Goal: Transaction & Acquisition: Purchase product/service

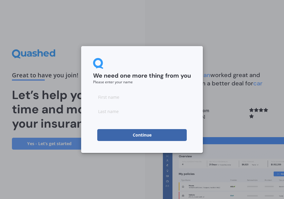
click at [122, 102] on input at bounding box center [142, 97] width 98 height 12
type input "Carl"
click at [128, 112] on input at bounding box center [142, 112] width 98 height 12
type input "Clayton"
click at [130, 136] on button "Continue" at bounding box center [141, 135] width 89 height 12
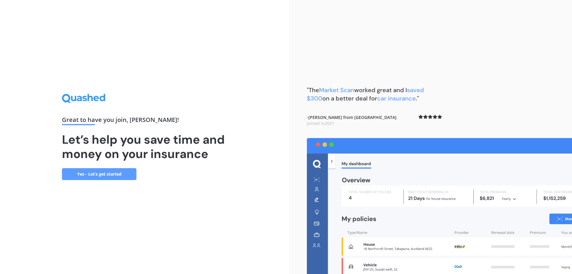
click at [117, 175] on link "Yes - Let’s get started" at bounding box center [99, 174] width 75 height 12
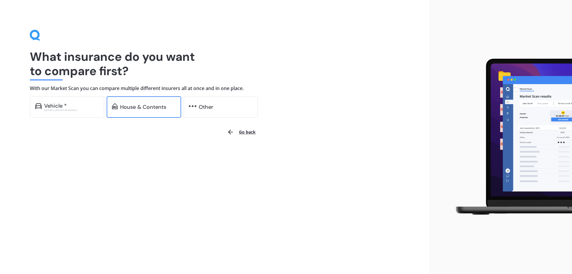
click at [162, 106] on div "House & Contents" at bounding box center [143, 107] width 46 height 6
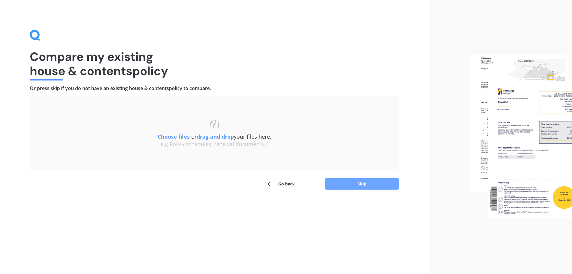
click at [283, 179] on button "Skip" at bounding box center [362, 183] width 75 height 11
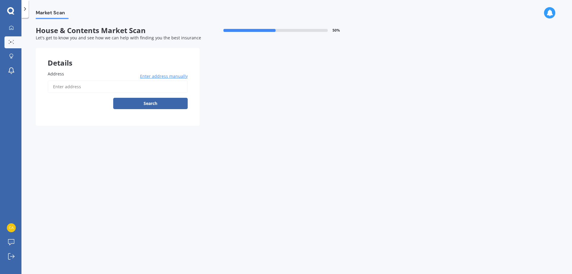
click at [97, 89] on input "Address" at bounding box center [118, 86] width 140 height 13
type input "[STREET_ADDRESS]"
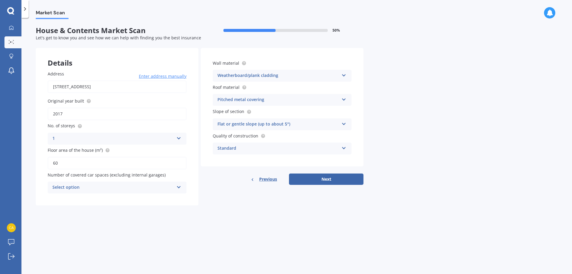
click at [63, 161] on input "60" at bounding box center [117, 163] width 139 height 13
type input "63"
click at [177, 187] on icon at bounding box center [178, 186] width 5 height 4
click at [53, 199] on span "1" at bounding box center [54, 210] width 2 height 6
drag, startPoint x: 62, startPoint y: 111, endPoint x: 44, endPoint y: 110, distance: 18.2
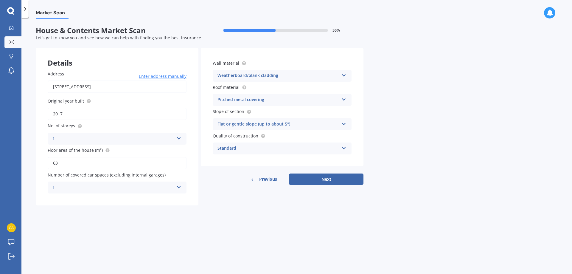
click at [47, 111] on div "Address 17A Isobel Road, Greenhithe, Auckland 0632 Enter address manually Searc…" at bounding box center [117, 132] width 163 height 147
type input "1950"
click at [218, 182] on div "Previous Next" at bounding box center [282, 178] width 163 height 11
click at [283, 148] on icon at bounding box center [344, 147] width 5 height 4
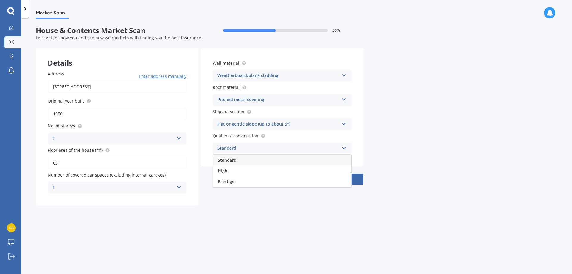
click at [283, 148] on icon at bounding box center [344, 147] width 5 height 4
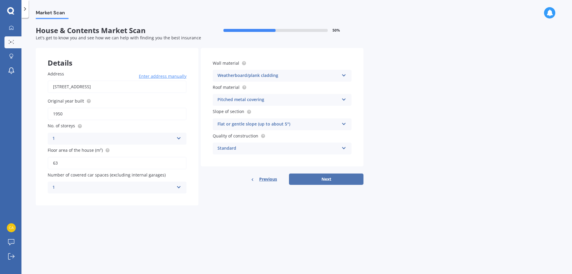
click at [283, 176] on button "Next" at bounding box center [326, 178] width 75 height 11
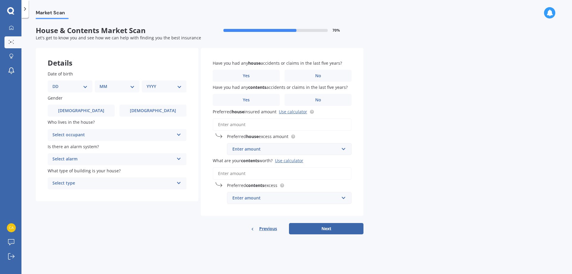
click at [180, 135] on icon at bounding box center [178, 133] width 5 height 4
click at [180, 134] on icon at bounding box center [178, 133] width 5 height 4
click at [180, 134] on icon at bounding box center [178, 134] width 5 height 4
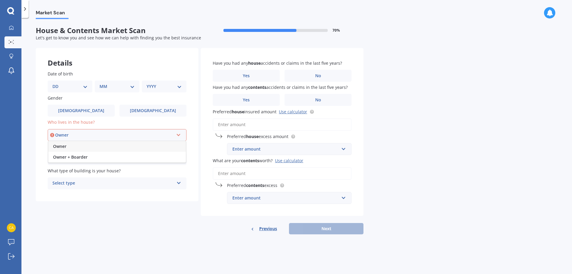
click at [180, 134] on icon at bounding box center [178, 134] width 5 height 4
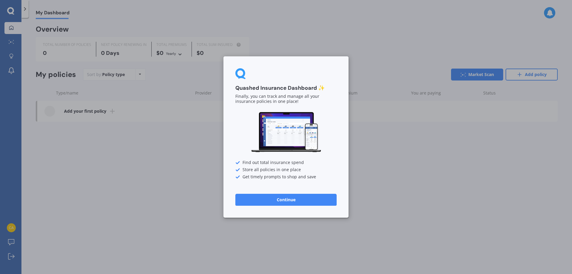
click at [271, 199] on button "Continue" at bounding box center [285, 200] width 101 height 12
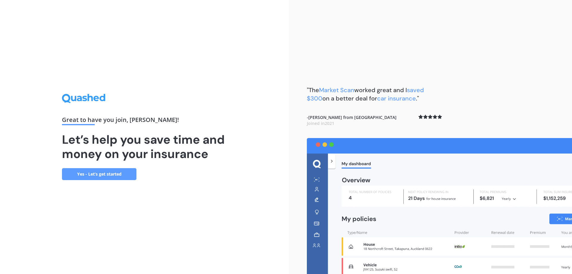
click at [106, 173] on link "Yes - Let’s get started" at bounding box center [99, 174] width 75 height 12
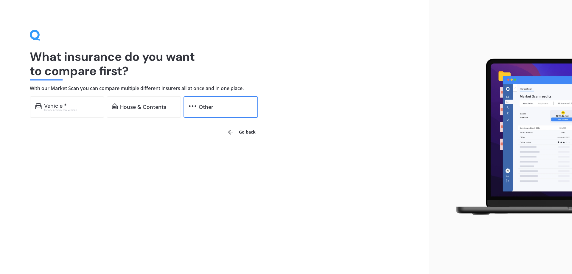
click at [203, 105] on div "Other" at bounding box center [206, 107] width 15 height 6
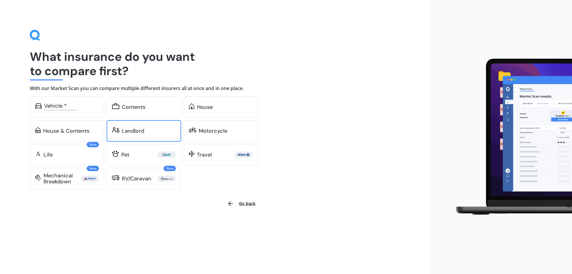
click at [141, 128] on div "Landlord" at bounding box center [133, 131] width 22 height 6
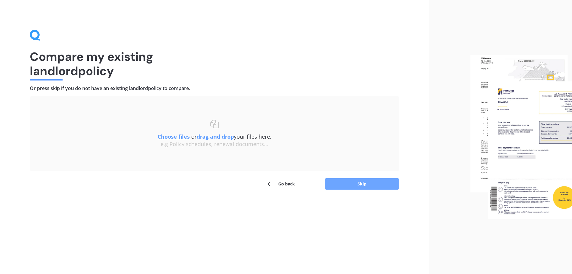
click at [340, 182] on button "Skip" at bounding box center [362, 183] width 75 height 11
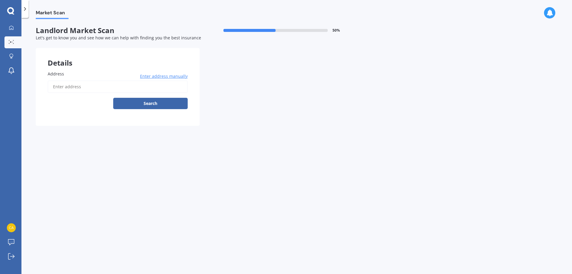
click at [70, 89] on input "Address" at bounding box center [118, 86] width 140 height 13
type input "[STREET_ADDRESS]"
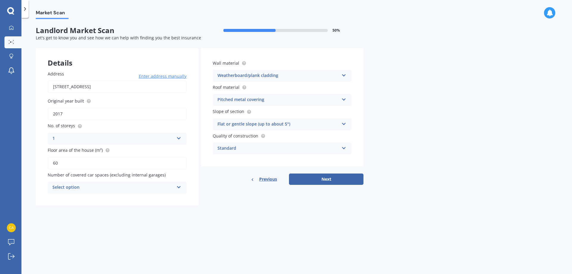
drag, startPoint x: 68, startPoint y: 162, endPoint x: 26, endPoint y: 151, distance: 43.6
click at [26, 151] on div "Market Scan Landlord Market Scan 50 % Let's get to know you and see how we can …" at bounding box center [296, 147] width 551 height 256
type input "63"
click at [173, 186] on div "Select option" at bounding box center [113, 187] width 122 height 7
click at [52, 208] on div "1" at bounding box center [117, 209] width 138 height 11
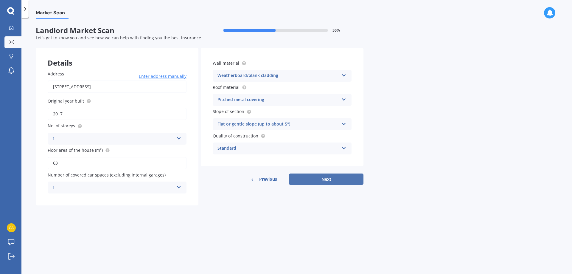
click at [307, 178] on button "Next" at bounding box center [326, 178] width 75 height 11
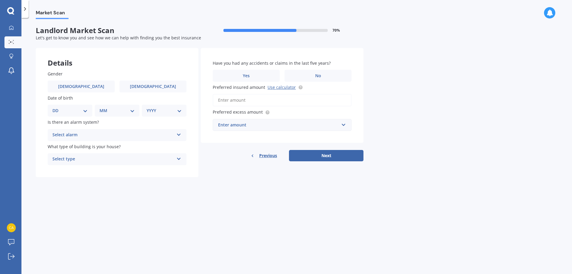
click at [176, 133] on div "Select alarm Yes, monitored Yes, not monitored No" at bounding box center [117, 135] width 139 height 12
click at [71, 167] on div "No" at bounding box center [117, 168] width 138 height 11
click at [177, 157] on icon at bounding box center [178, 158] width 5 height 4
click at [70, 162] on div "Freestanding" at bounding box center [113, 159] width 122 height 7
click at [176, 157] on div "Select type Freestanding Multi-unit (in a block of 6 or less) Multi-unit (in a …" at bounding box center [117, 159] width 139 height 12
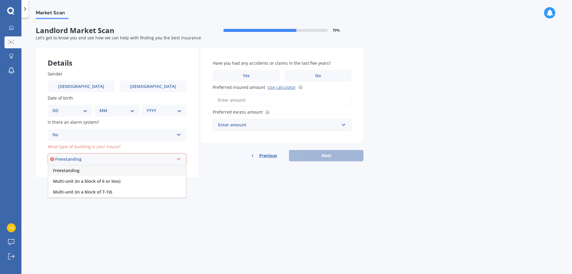
click at [58, 169] on span "Freestanding" at bounding box center [66, 170] width 27 height 6
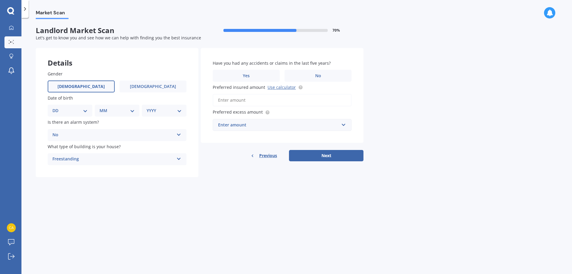
click at [88, 88] on label "[DEMOGRAPHIC_DATA]" at bounding box center [81, 86] width 67 height 12
click at [0, 0] on input "[DEMOGRAPHIC_DATA]" at bounding box center [0, 0] width 0 height 0
click at [300, 70] on label "No" at bounding box center [318, 76] width 67 height 12
click at [0, 0] on input "No" at bounding box center [0, 0] width 0 height 0
click at [296, 75] on label "No" at bounding box center [318, 76] width 67 height 12
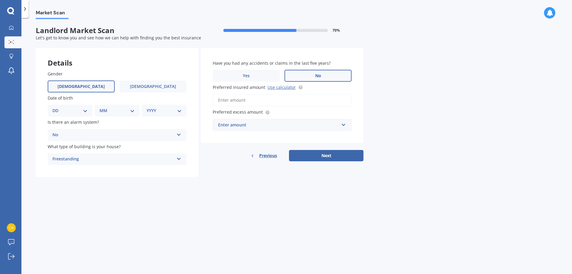
click at [0, 0] on input "No" at bounding box center [0, 0] width 0 height 0
click at [342, 127] on input "text" at bounding box center [280, 124] width 134 height 11
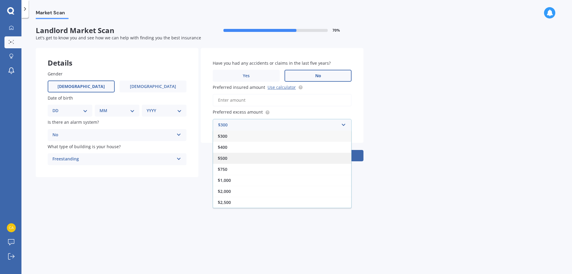
click at [229, 162] on div "$500" at bounding box center [282, 158] width 138 height 11
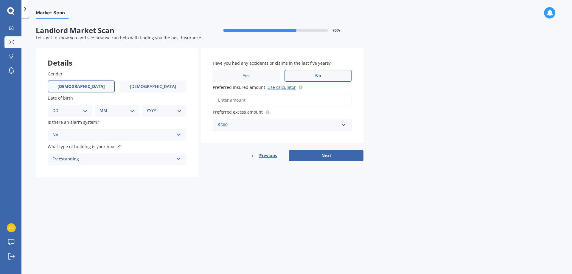
click at [239, 102] on input "Preferred insured amount Use calculator" at bounding box center [282, 100] width 139 height 13
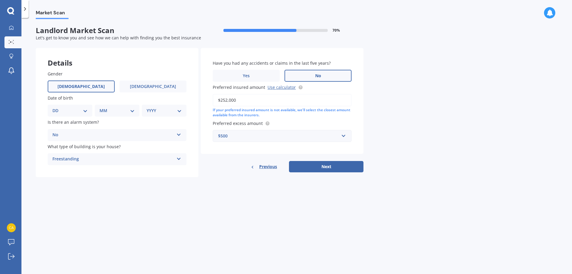
type input "$252,000"
click at [289, 161] on button "Next" at bounding box center [326, 166] width 75 height 11
click at [249, 97] on input "$252,000" at bounding box center [282, 100] width 139 height 13
click at [63, 108] on select "DD 01 02 03 04 05 06 07 08 09 10 11 12 13 14 15 16 17 18 19 20 21 22 23 24 25 2…" at bounding box center [73, 110] width 33 height 7
select select "16"
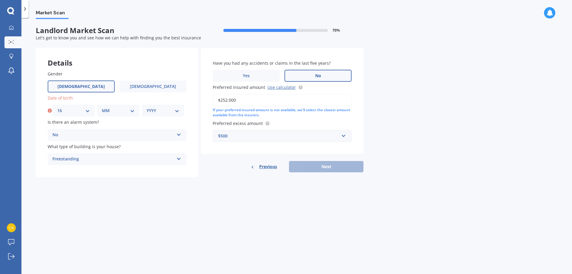
click at [57, 107] on select "DD 01 02 03 04 05 06 07 08 09 10 11 12 13 14 15 16 17 18 19 20 21 22 23 24 25 2…" at bounding box center [73, 110] width 33 height 7
click at [114, 110] on select "MM 01 02 03 04 05 06 07 08 09 10 11 12" at bounding box center [118, 110] width 33 height 7
select select "07"
click at [102, 107] on select "MM 01 02 03 04 05 06 07 08 09 10 11 12" at bounding box center [118, 110] width 33 height 7
click at [172, 108] on select "YYYY 2009 2008 2007 2006 2005 2004 2003 2002 2001 2000 1999 1998 1997 1996 1995…" at bounding box center [163, 110] width 33 height 7
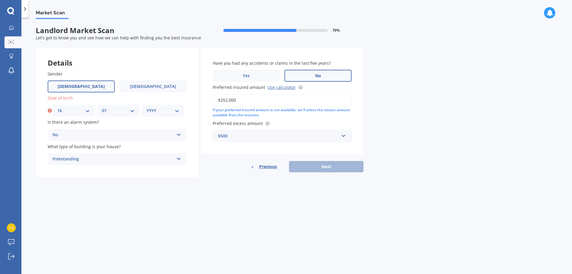
select select "1969"
click at [147, 107] on select "YYYY 2009 2008 2007 2006 2005 2004 2003 2002 2001 2000 1999 1998 1997 1996 1995…" at bounding box center [163, 110] width 33 height 7
click at [311, 164] on button "Next" at bounding box center [326, 166] width 75 height 11
select select "16"
select select "07"
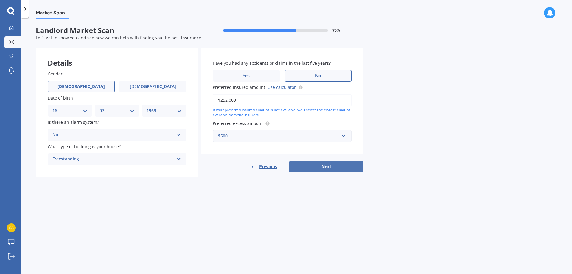
select select "1969"
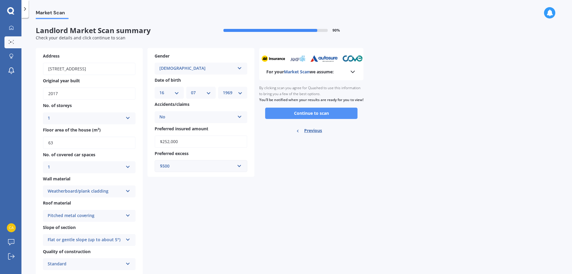
click at [288, 119] on button "Continue to scan" at bounding box center [311, 113] width 92 height 11
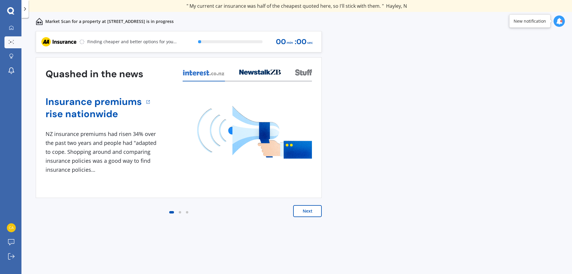
click at [556, 19] on icon at bounding box center [559, 21] width 7 height 7
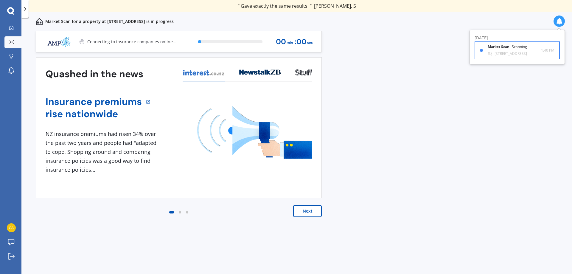
click at [502, 47] on b "Market Scan" at bounding box center [500, 47] width 24 height 4
click at [307, 212] on button "Next" at bounding box center [307, 211] width 29 height 12
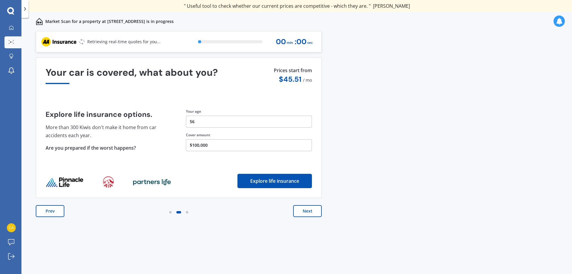
click at [309, 210] on button "Next" at bounding box center [307, 211] width 29 height 12
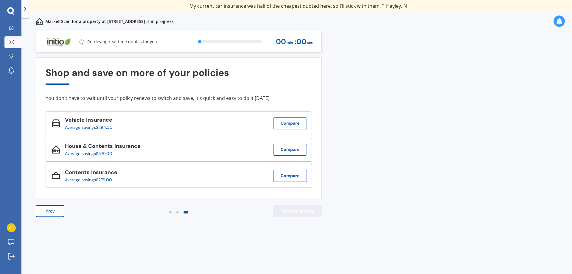
click at [288, 214] on button "View my quotes" at bounding box center [297, 211] width 49 height 12
click at [44, 210] on button "Prev" at bounding box center [50, 211] width 29 height 12
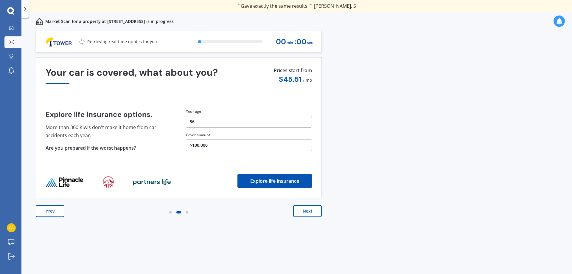
click at [44, 210] on button "Prev" at bounding box center [50, 211] width 29 height 12
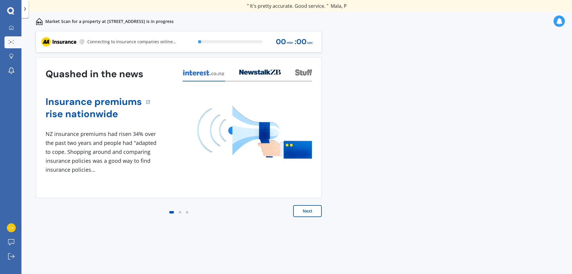
click at [228, 42] on div at bounding box center [230, 41] width 64 height 3
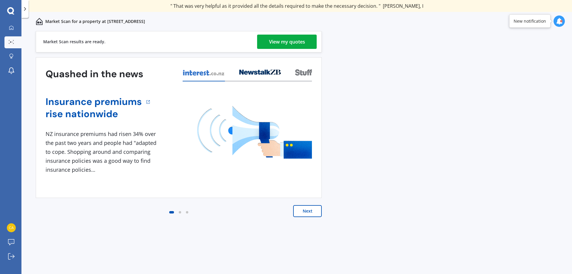
click at [275, 38] on div "View my quotes" at bounding box center [287, 42] width 36 height 14
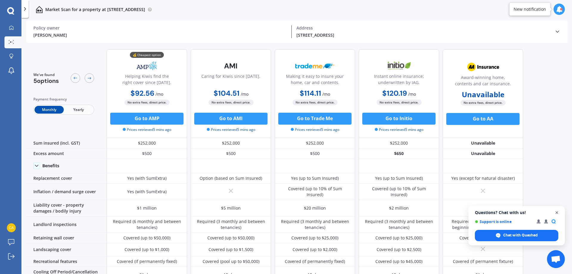
click at [558, 213] on span "Close chat" at bounding box center [556, 212] width 7 height 7
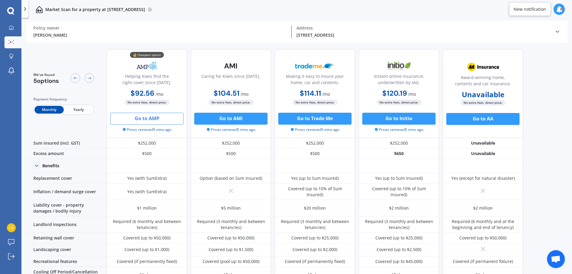
click at [151, 121] on button "Go to AMP" at bounding box center [146, 119] width 73 height 12
